Goal: Check status: Check status

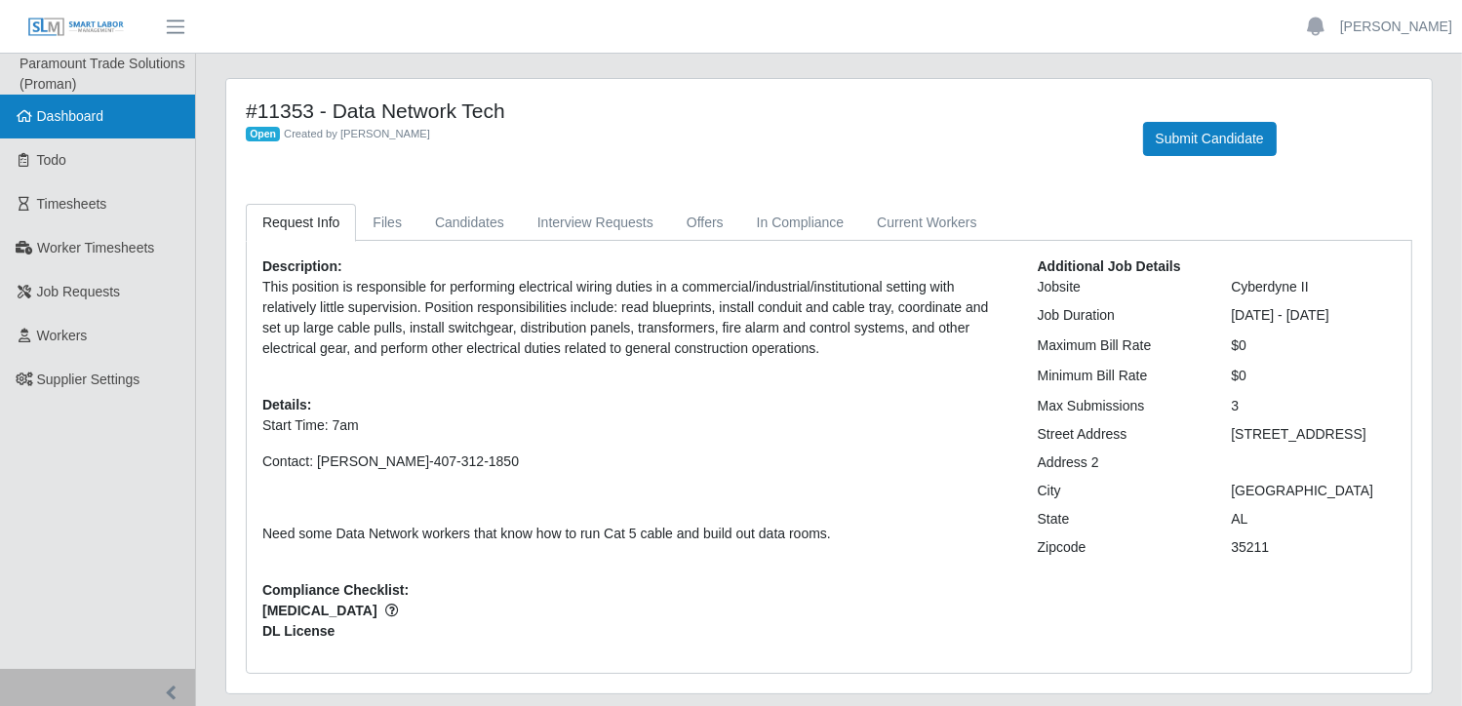
click at [98, 118] on span "Dashboard" at bounding box center [70, 116] width 67 height 16
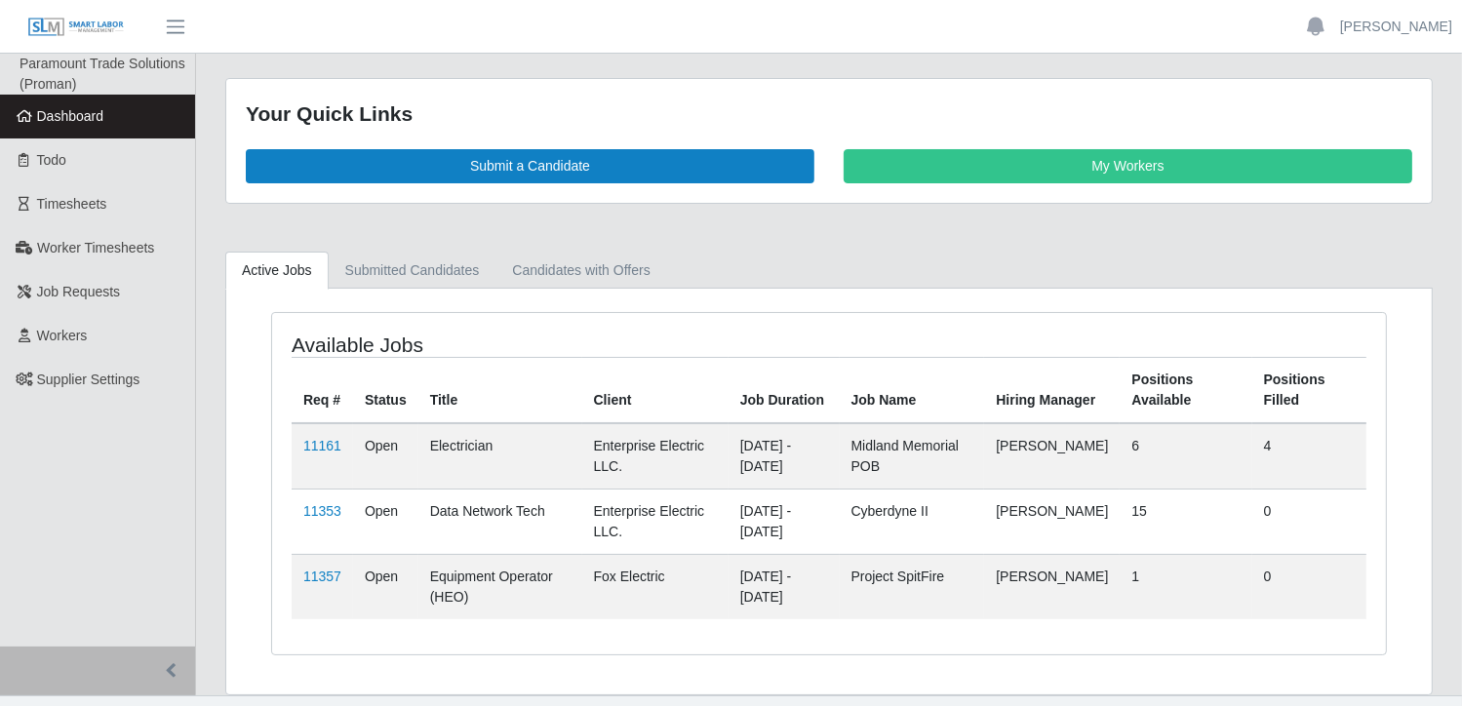
scroll to position [34, 0]
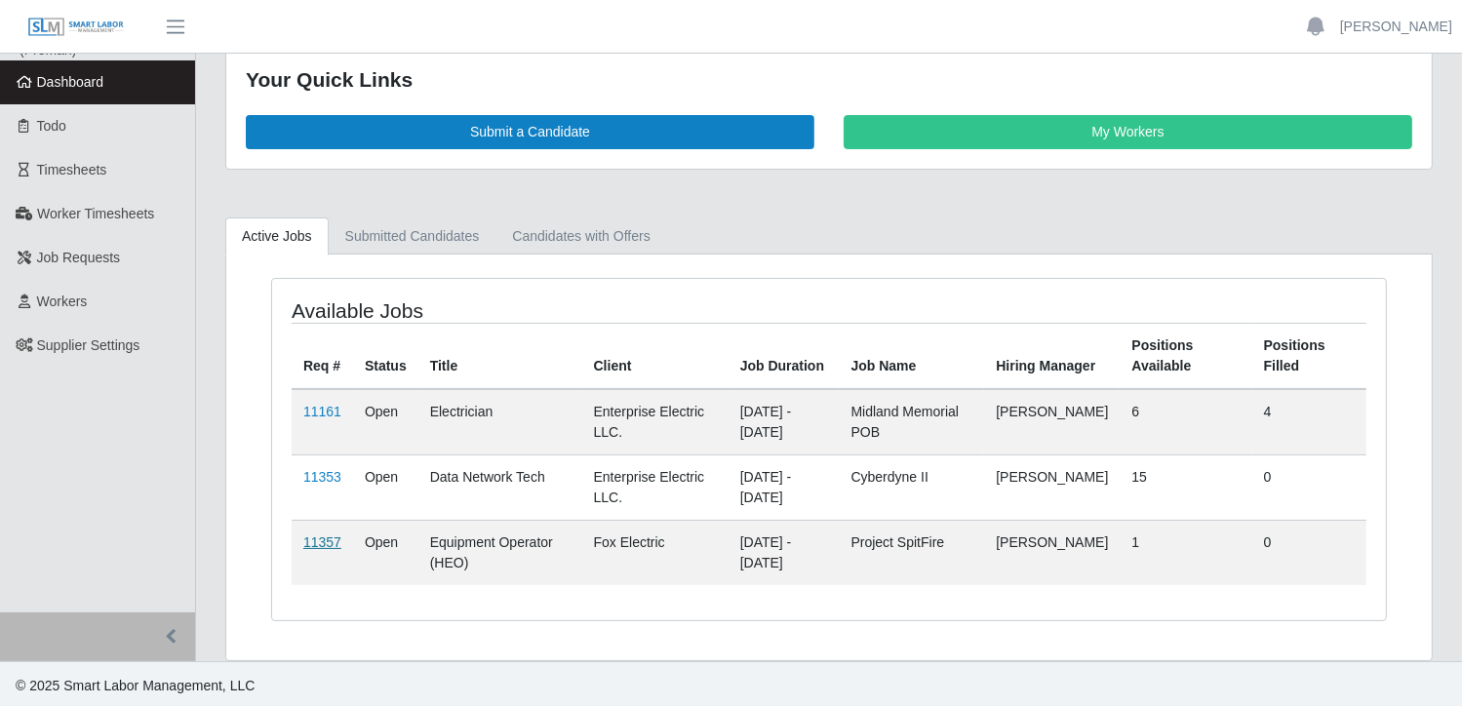
click at [314, 538] on link "11357" at bounding box center [322, 543] width 38 height 16
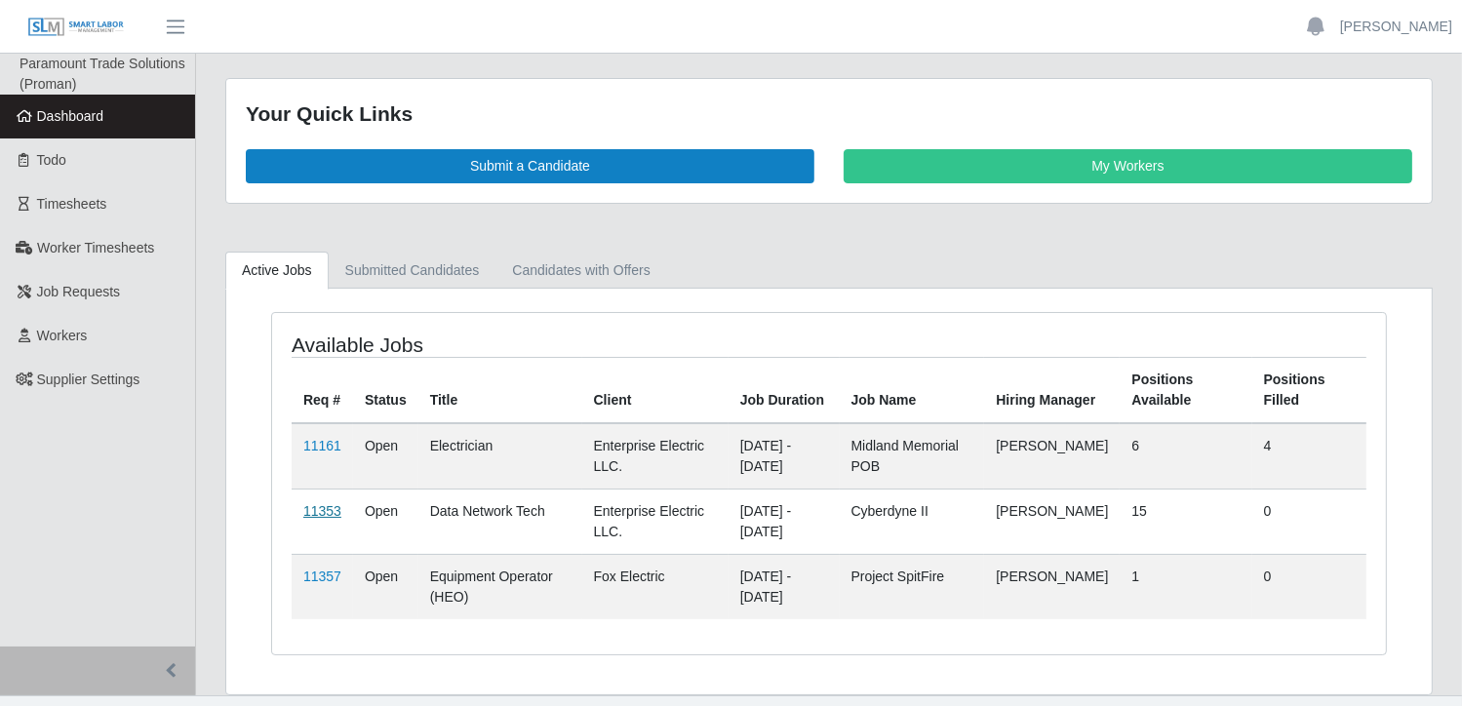
click at [321, 508] on link "11353" at bounding box center [322, 511] width 38 height 16
click at [326, 510] on link "11353" at bounding box center [322, 511] width 38 height 16
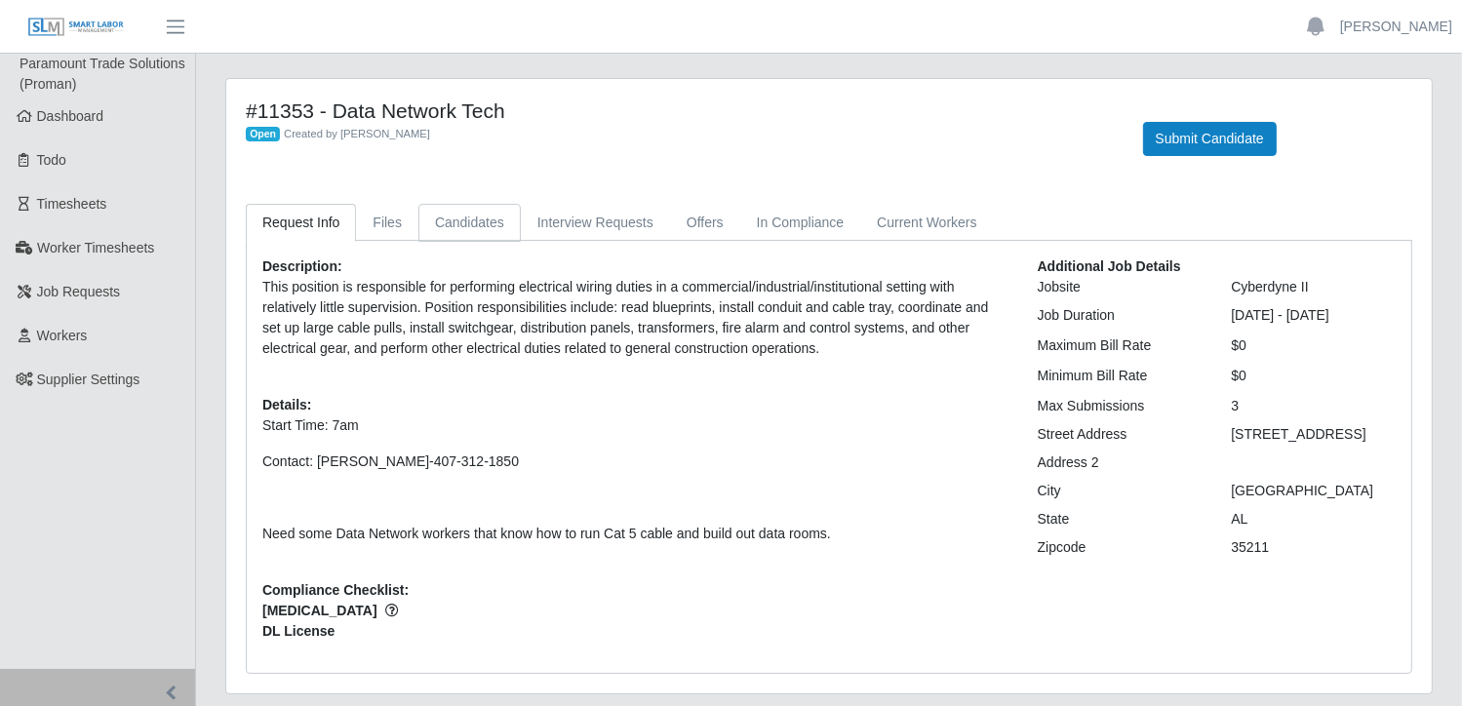
click at [464, 225] on link "Candidates" at bounding box center [470, 223] width 102 height 38
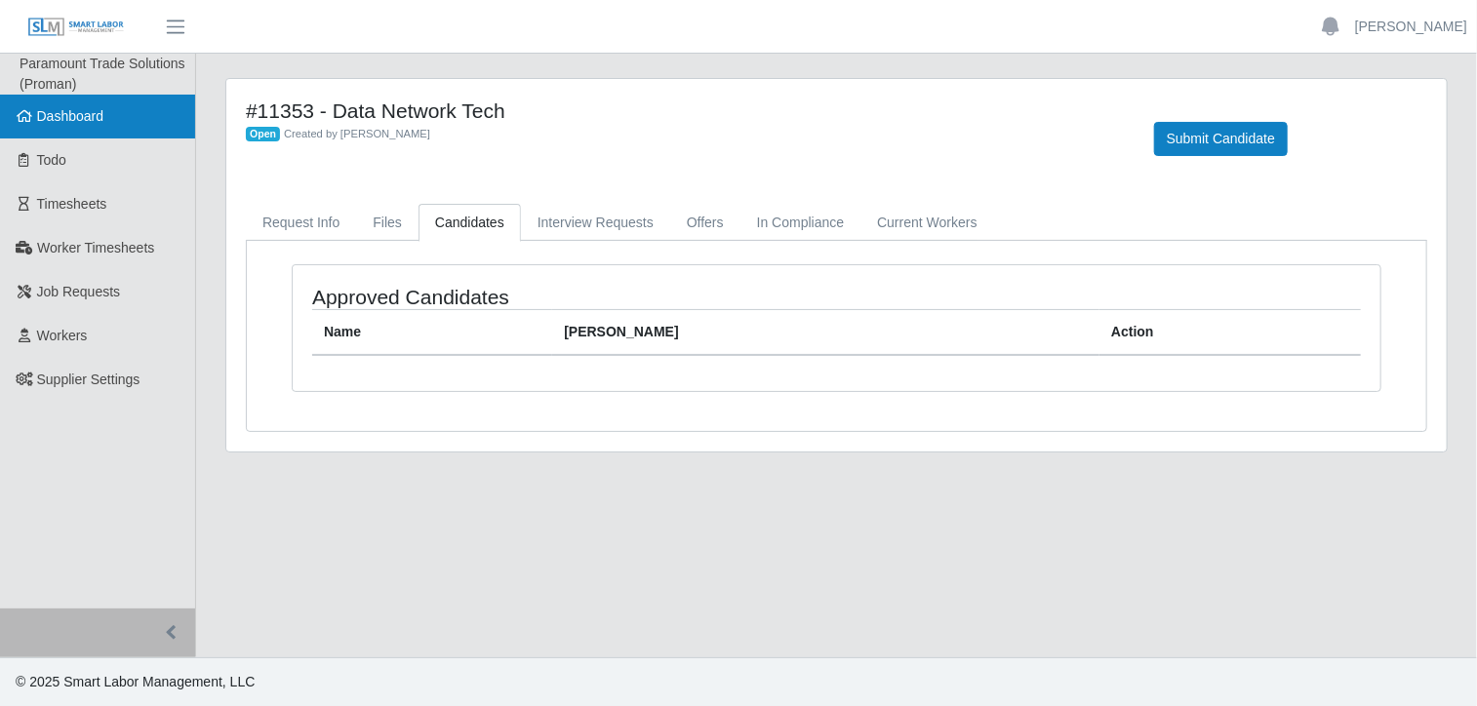
click at [93, 128] on link "Dashboard" at bounding box center [97, 117] width 195 height 44
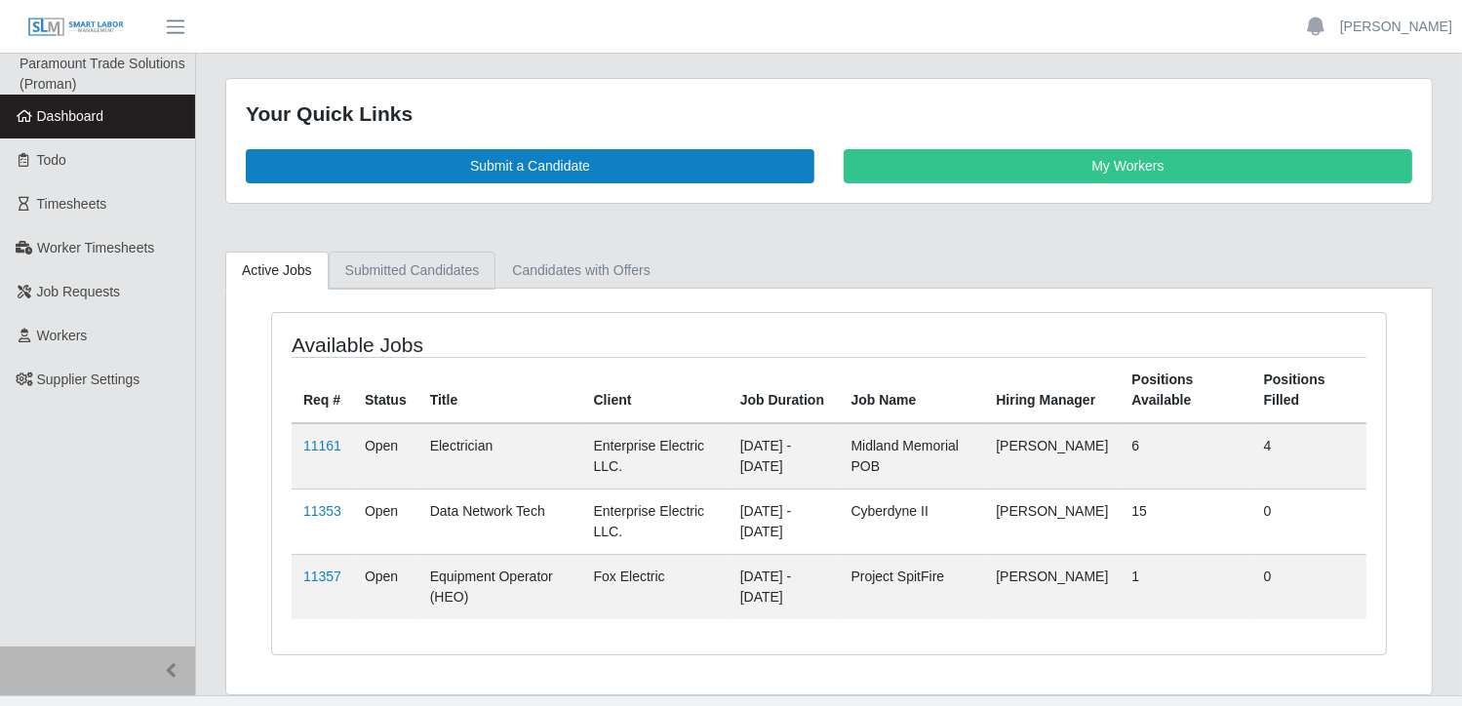
click at [414, 256] on link "Submitted Candidates" at bounding box center [413, 271] width 168 height 38
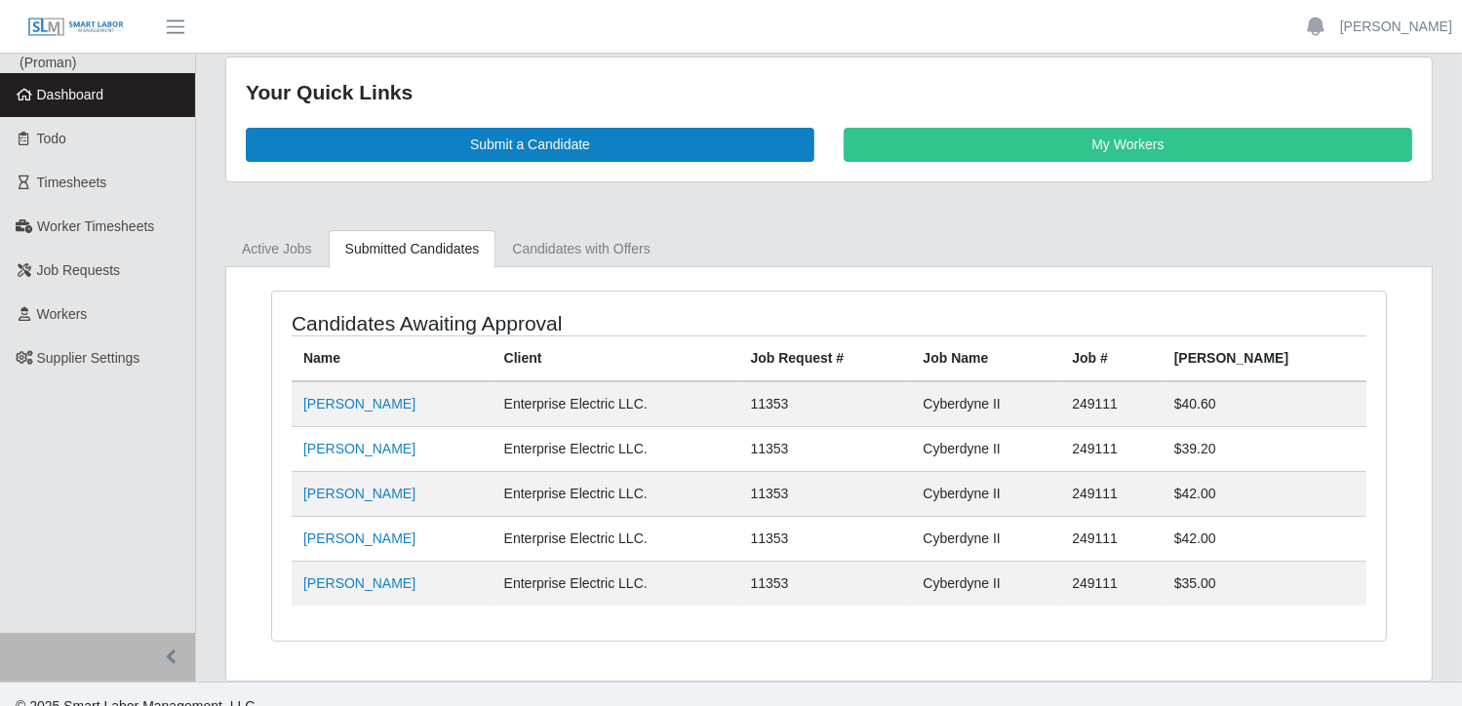
scroll to position [42, 0]
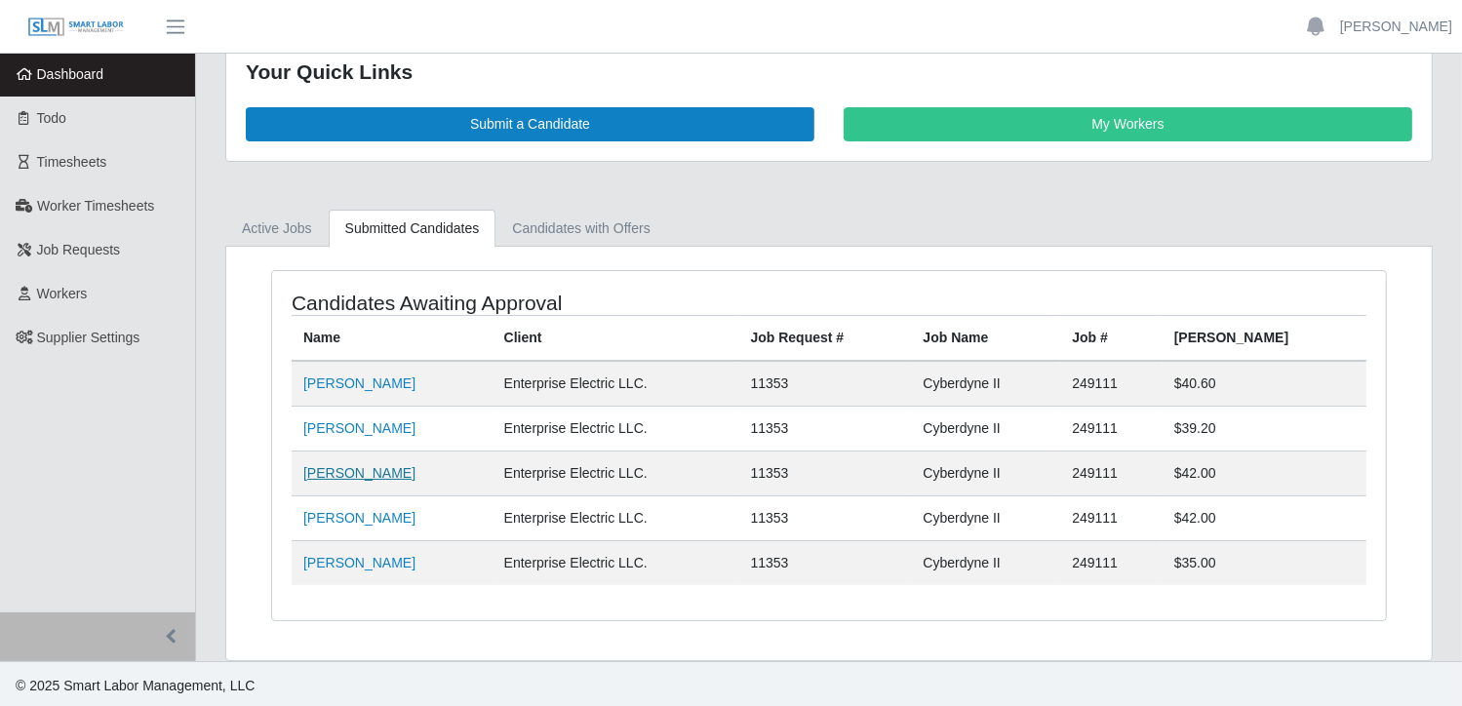
click at [383, 474] on link "[PERSON_NAME]" at bounding box center [359, 473] width 112 height 16
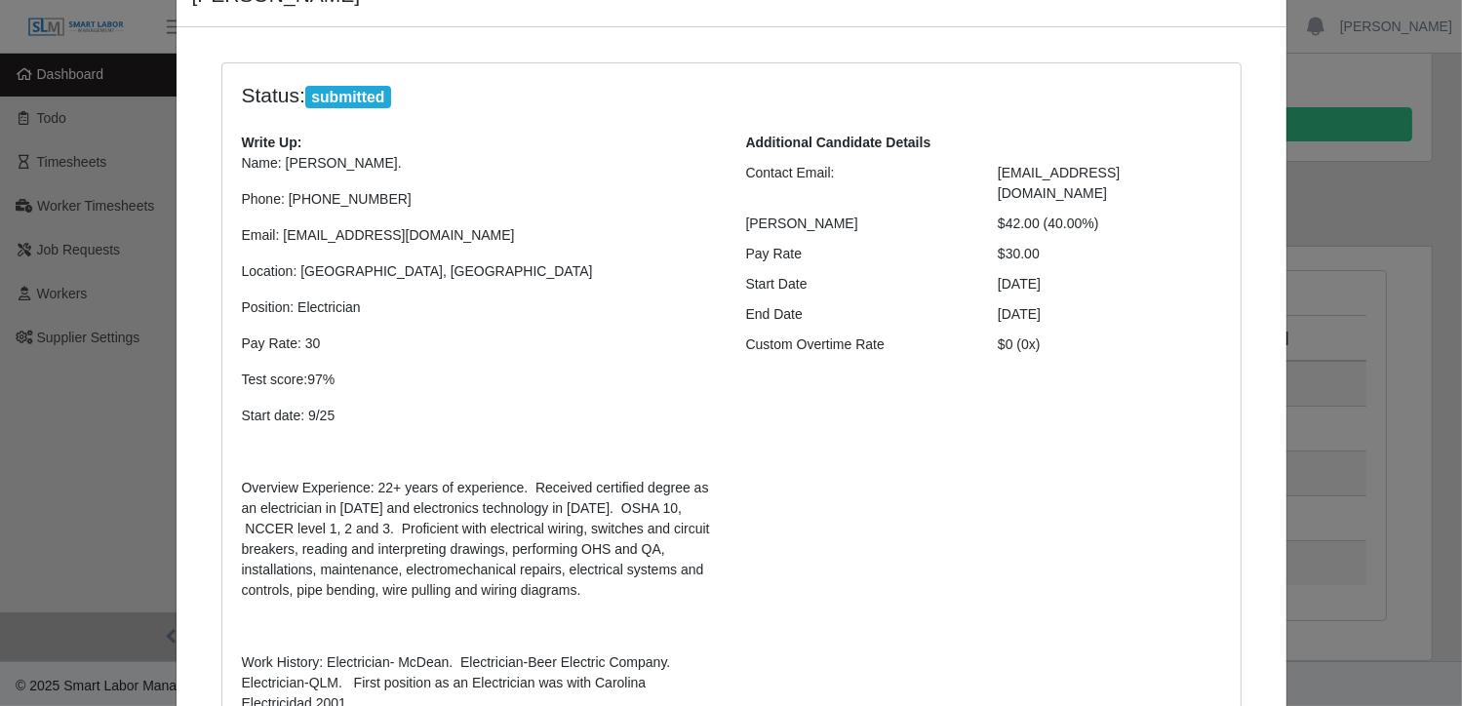
scroll to position [0, 0]
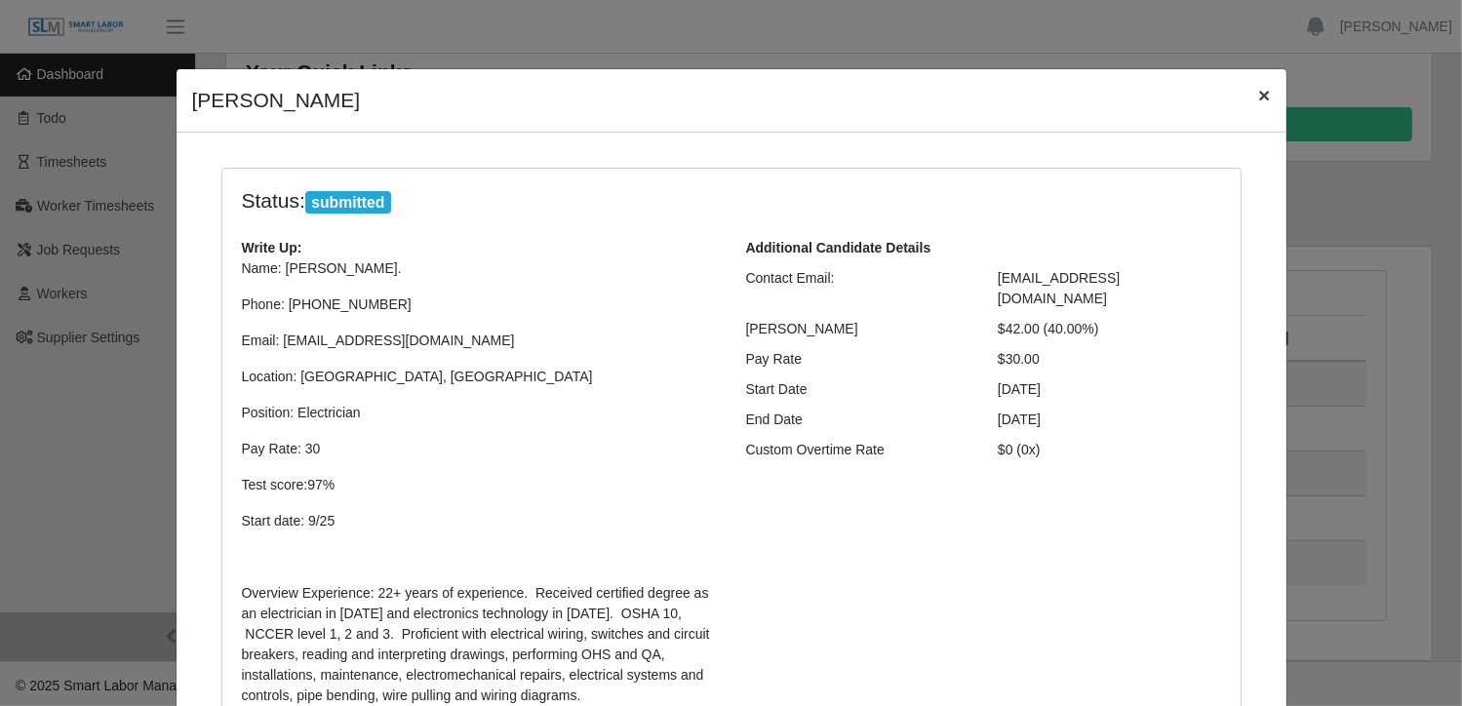
click at [1258, 100] on span "×" at bounding box center [1264, 95] width 12 height 22
